Goal: Book appointment/travel/reservation

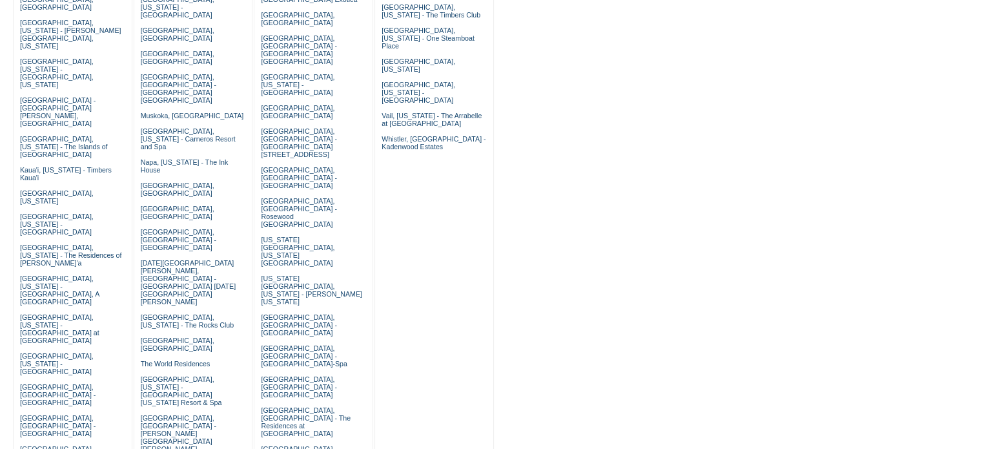
scroll to position [365, 0]
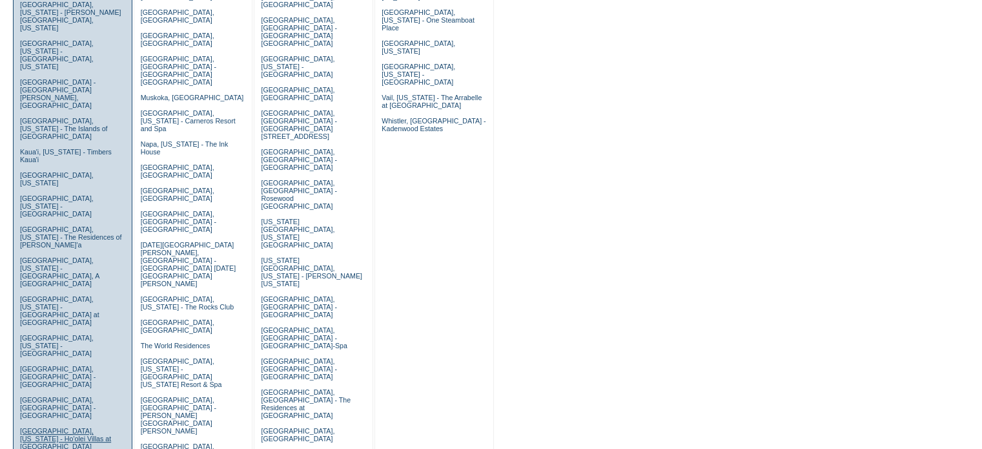
click at [88, 427] on link "[GEOGRAPHIC_DATA], [US_STATE] - Ho'olei Villas at [GEOGRAPHIC_DATA]" at bounding box center [65, 438] width 91 height 23
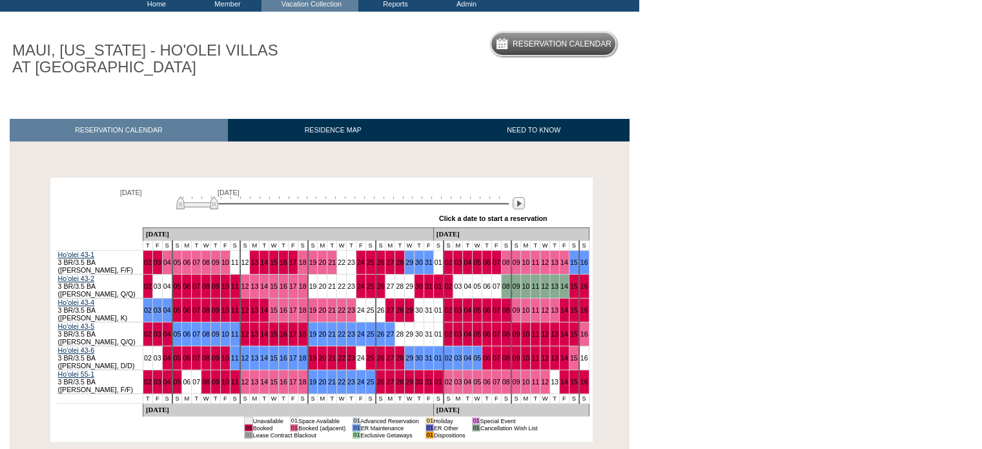
scroll to position [86, 0]
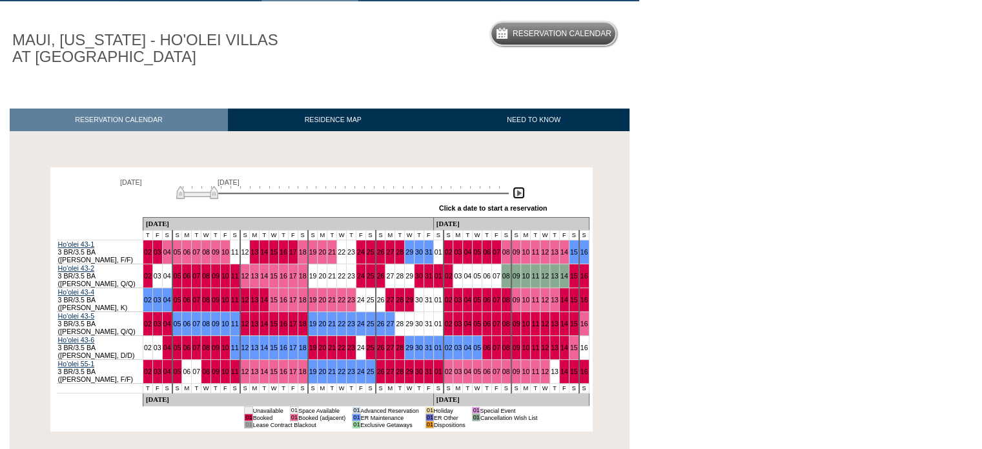
click at [520, 191] on img at bounding box center [519, 193] width 12 height 12
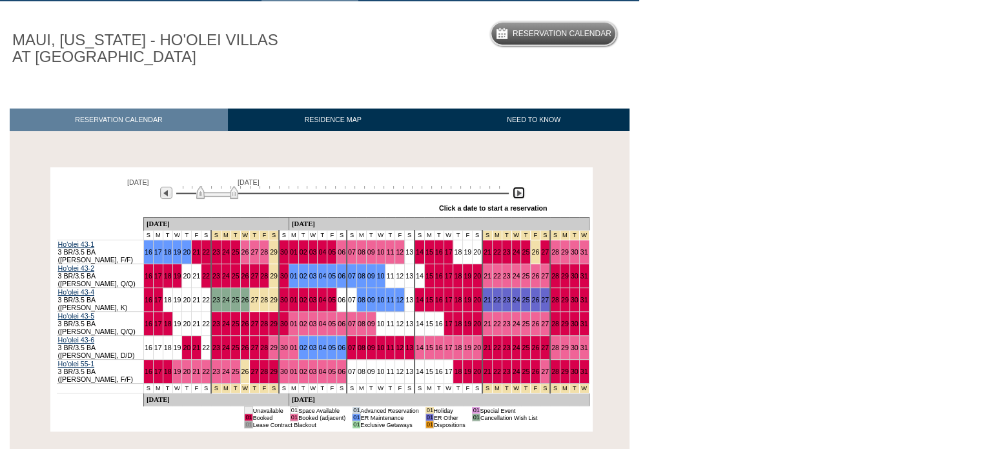
click at [232, 194] on img at bounding box center [217, 192] width 42 height 13
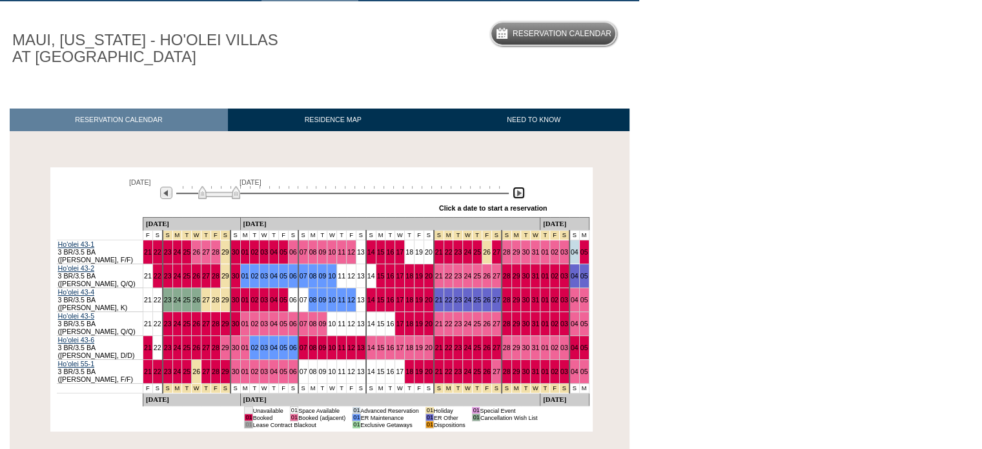
click at [234, 194] on img at bounding box center [219, 192] width 42 height 13
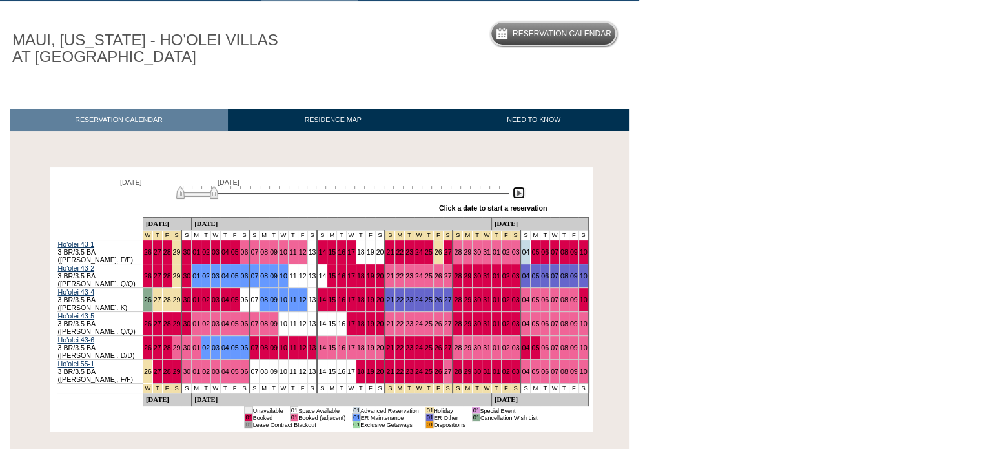
drag, startPoint x: 234, startPoint y: 194, endPoint x: 204, endPoint y: 192, distance: 29.7
click at [204, 192] on img at bounding box center [197, 192] width 42 height 13
